Goal: Information Seeking & Learning: Learn about a topic

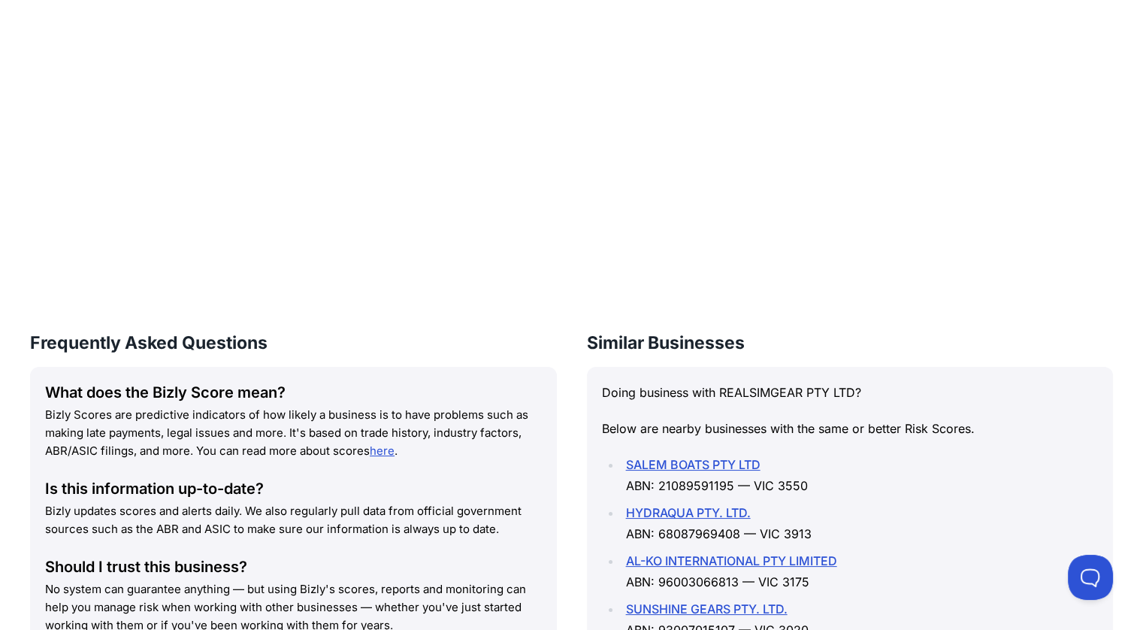
scroll to position [451, 0]
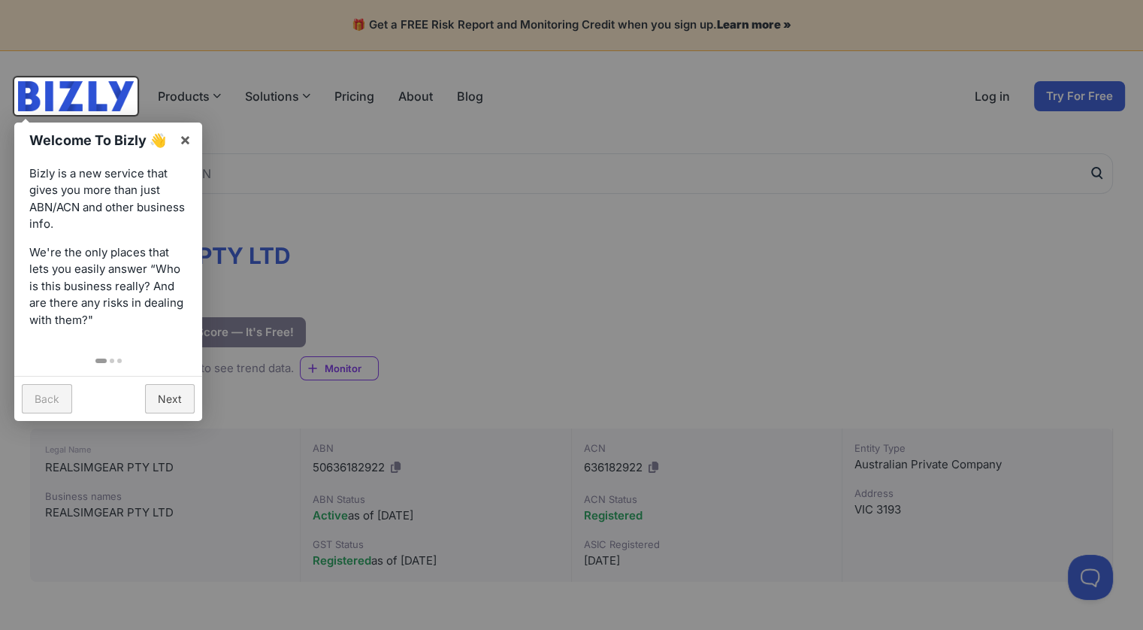
click at [41, 395] on link "Back" at bounding box center [47, 398] width 50 height 29
click at [183, 144] on link "×" at bounding box center [185, 139] width 34 height 34
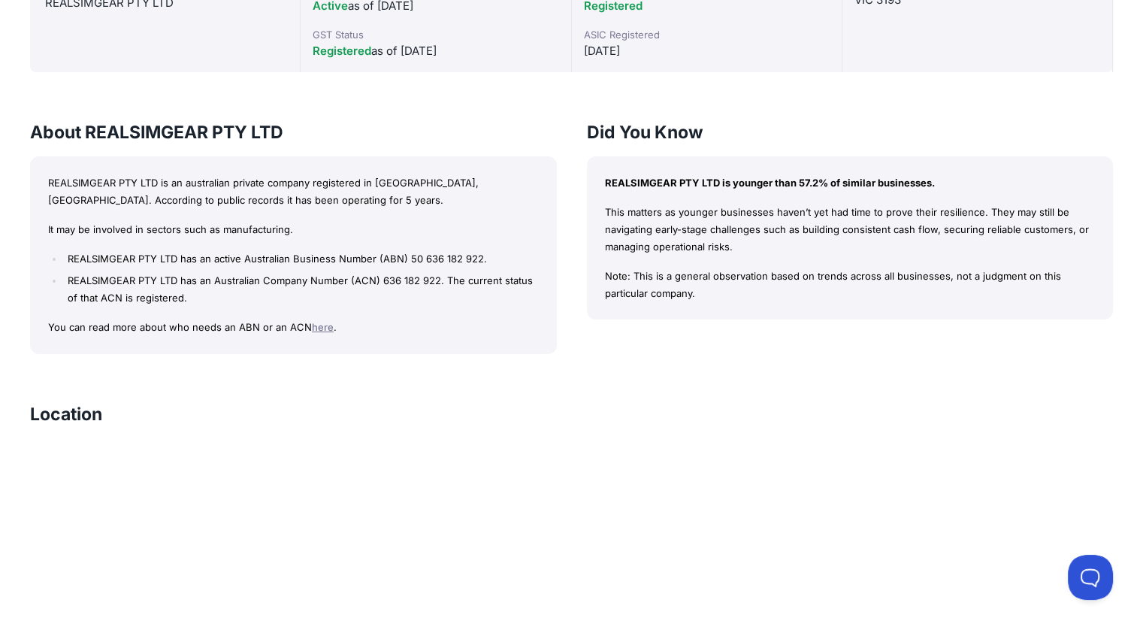
scroll to position [511, 0]
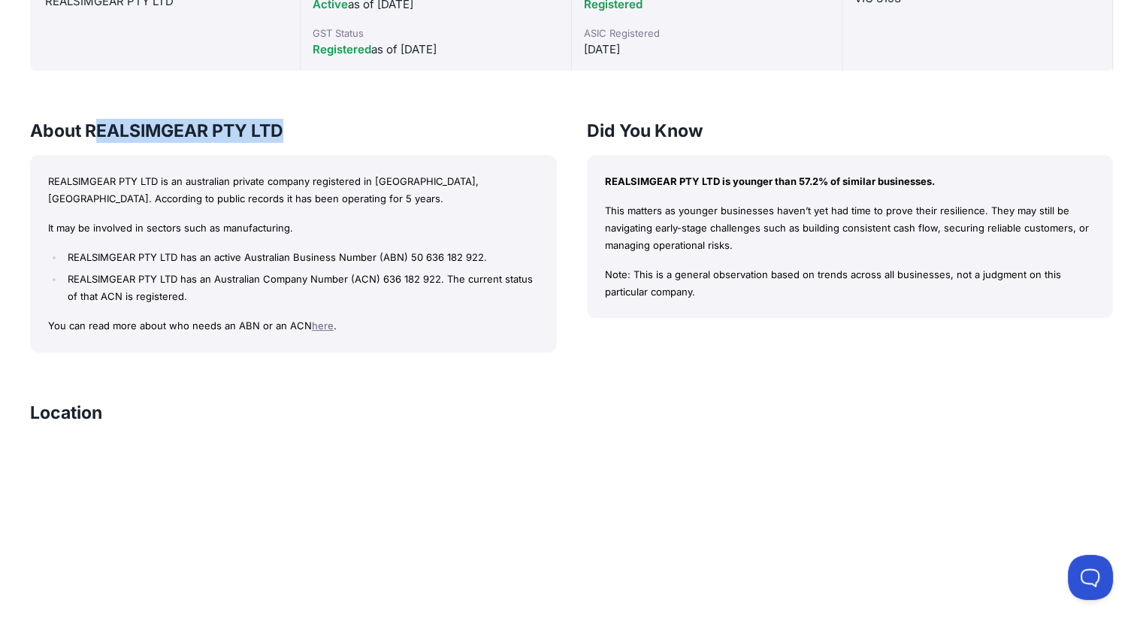
drag, startPoint x: 313, startPoint y: 135, endPoint x: 86, endPoint y: 137, distance: 226.2
click at [90, 137] on h3 "About REALSIMGEAR PTY LTD" at bounding box center [293, 131] width 527 height 24
copy h3 "REALSIMGEAR PTY LTD"
